Goal: Transaction & Acquisition: Subscribe to service/newsletter

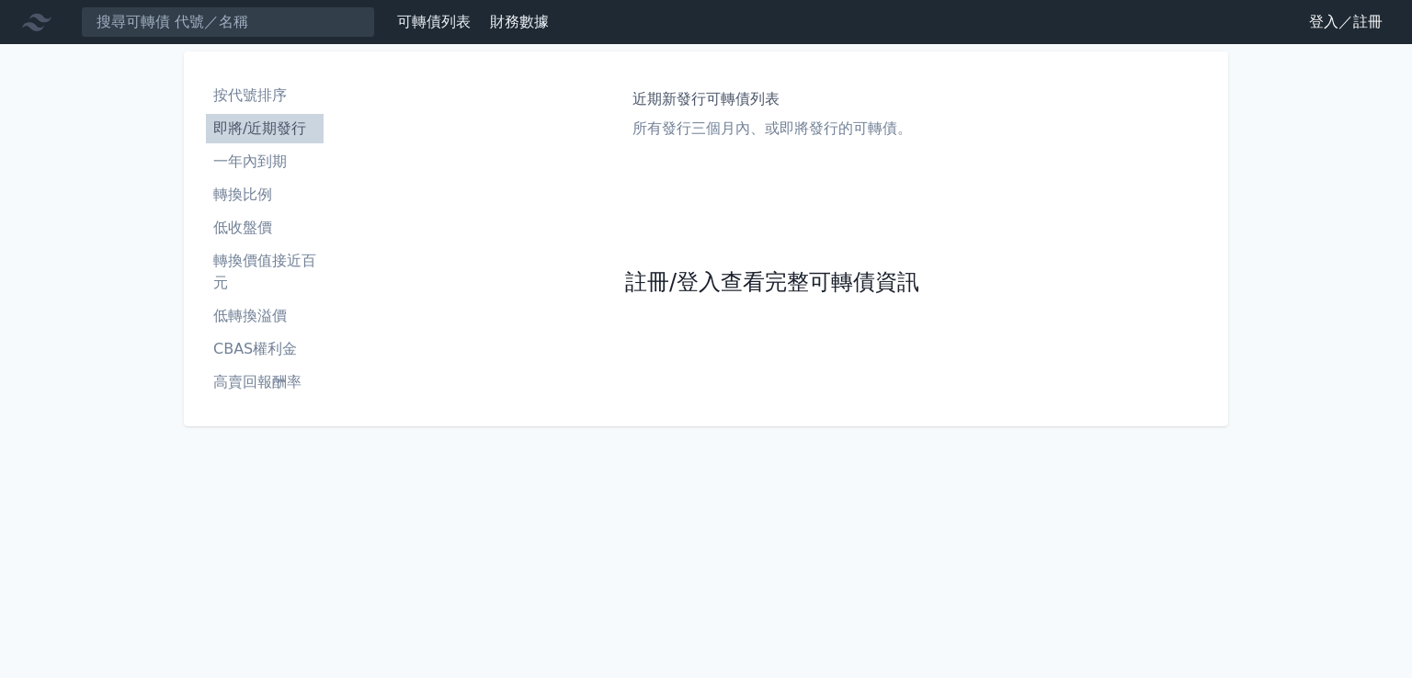
click at [851, 280] on link "註冊/登入查看完整可轉債資訊" at bounding box center [772, 282] width 294 height 29
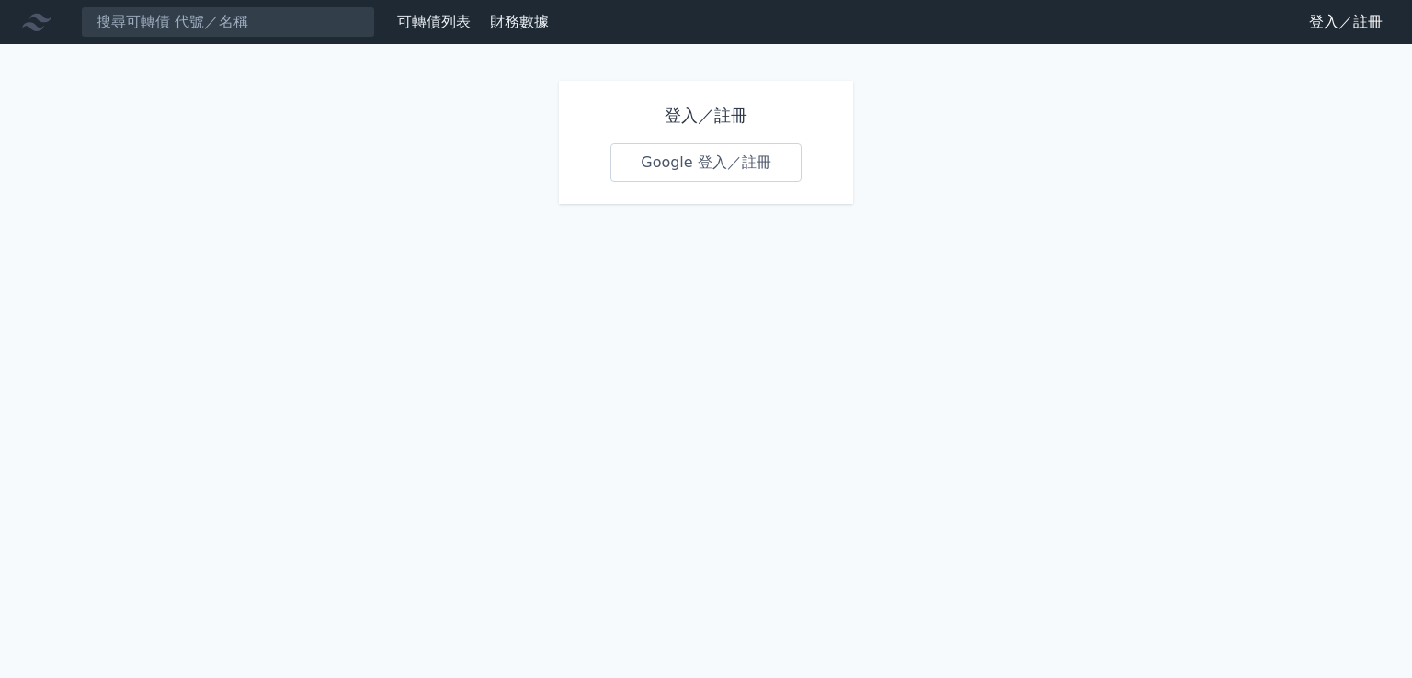
click at [678, 164] on link "Google 登入／註冊" at bounding box center [705, 162] width 191 height 39
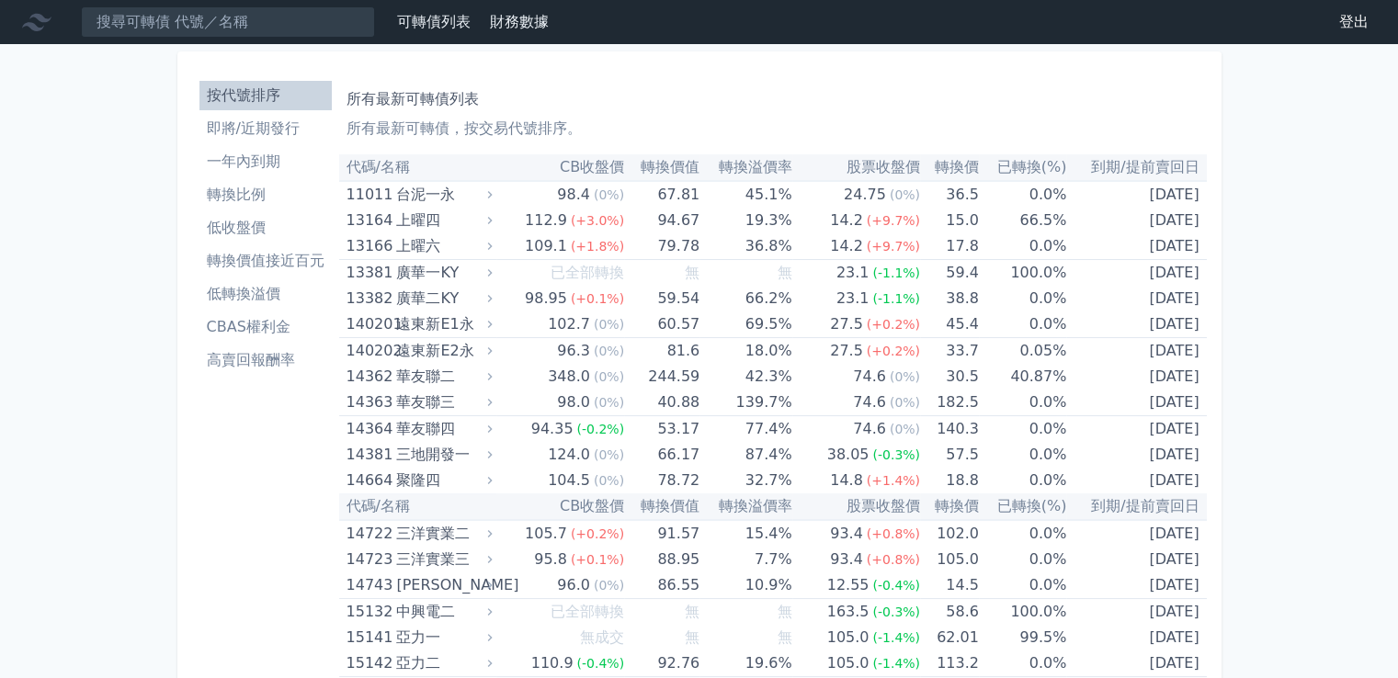
click at [296, 133] on li "即將/近期發行" at bounding box center [265, 129] width 132 height 22
